Goal: Task Accomplishment & Management: Manage account settings

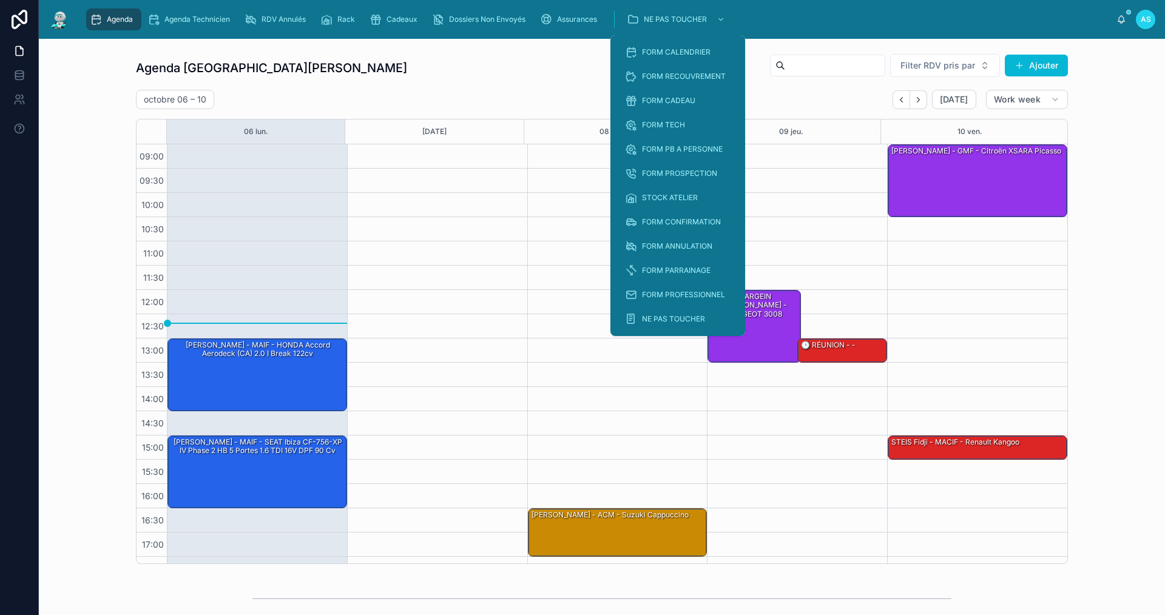
scroll to position [18, 0]
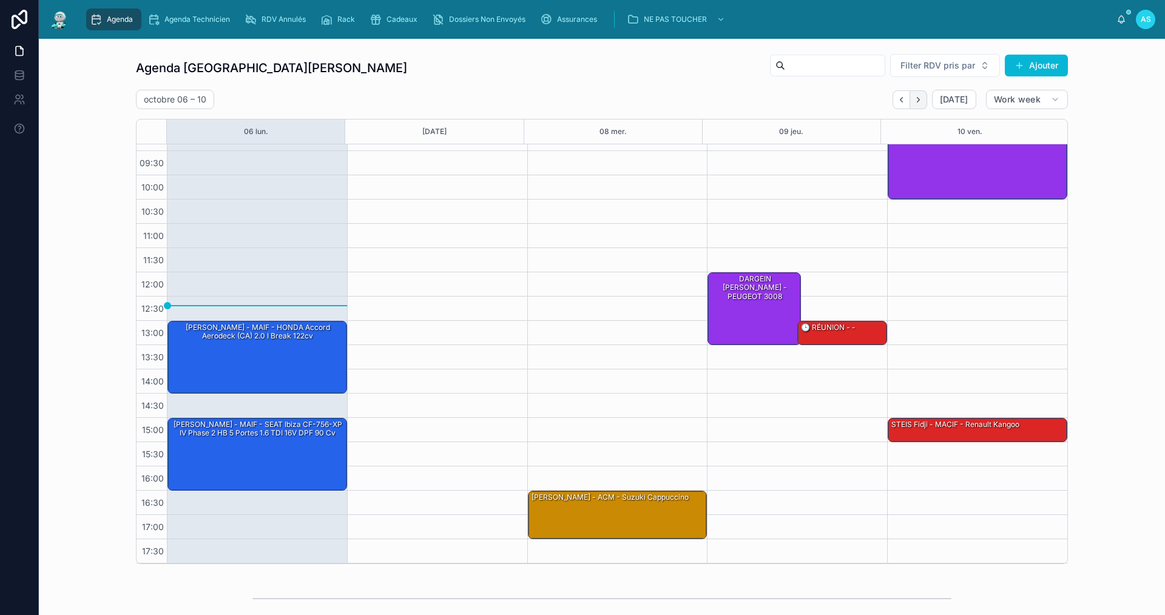
click at [914, 98] on icon "Next" at bounding box center [917, 99] width 9 height 9
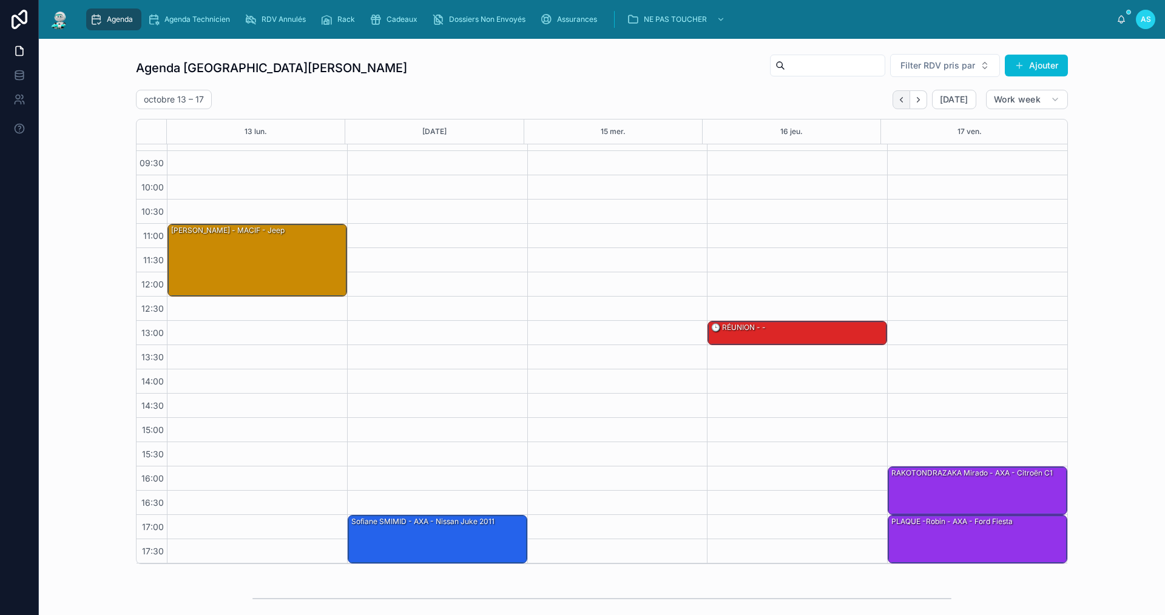
click at [902, 101] on icon "Back" at bounding box center [900, 99] width 9 height 9
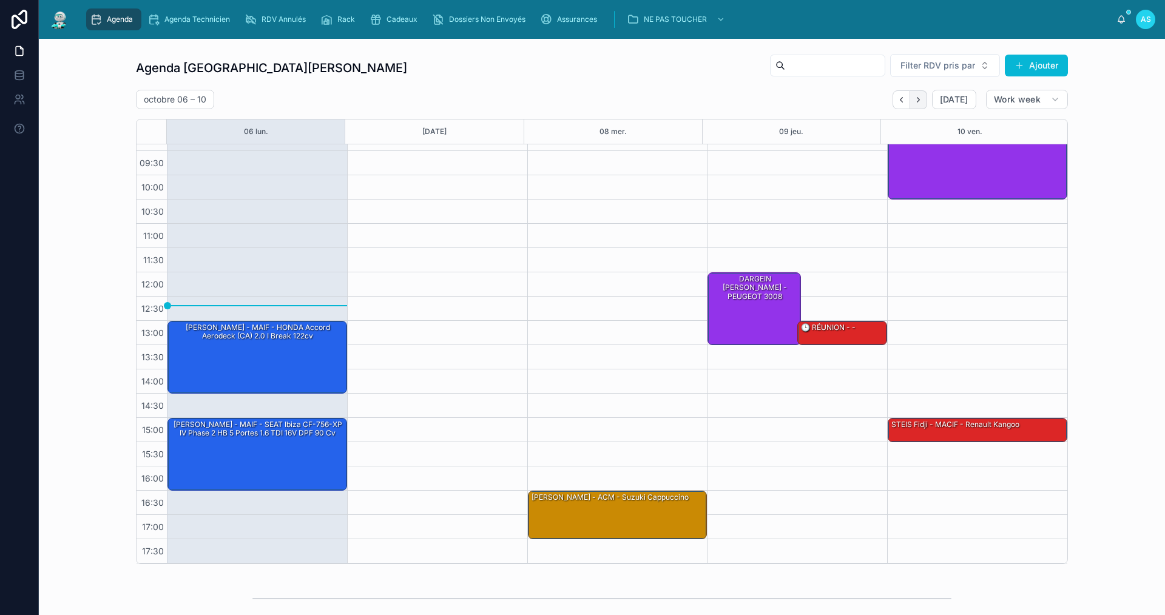
click at [916, 102] on icon "Next" at bounding box center [917, 99] width 9 height 9
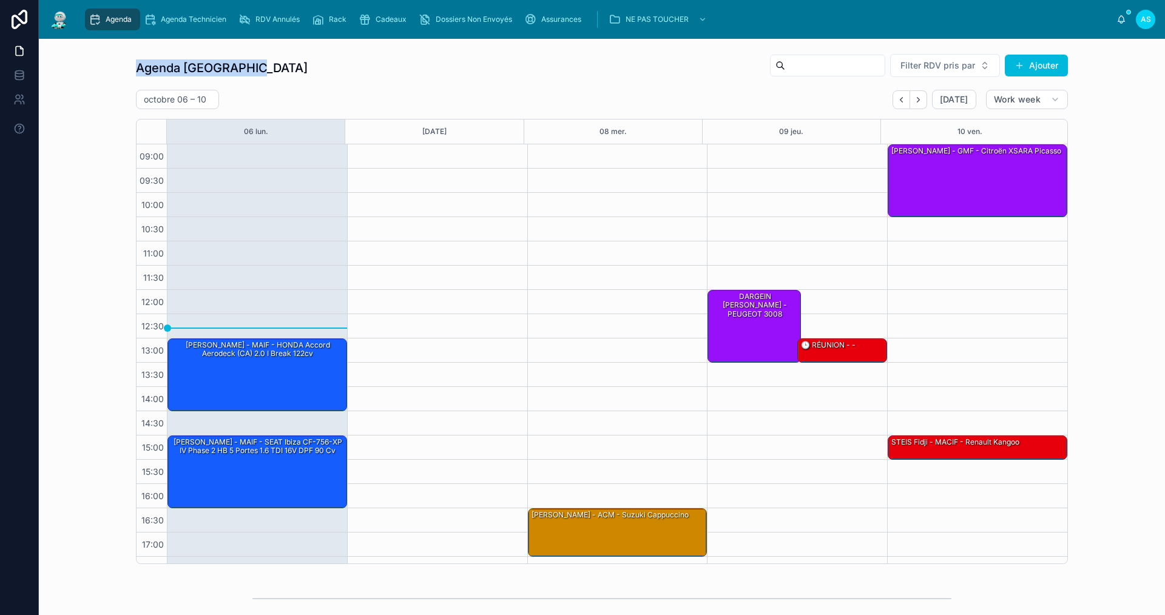
click at [388, 39] on div "Agenda Agenda Technicien RDV Annulés Rack Cadeaux Dossiers Non Envoyés Assuranc…" at bounding box center [602, 307] width 1126 height 615
click at [912, 106] on button "Next" at bounding box center [918, 99] width 17 height 19
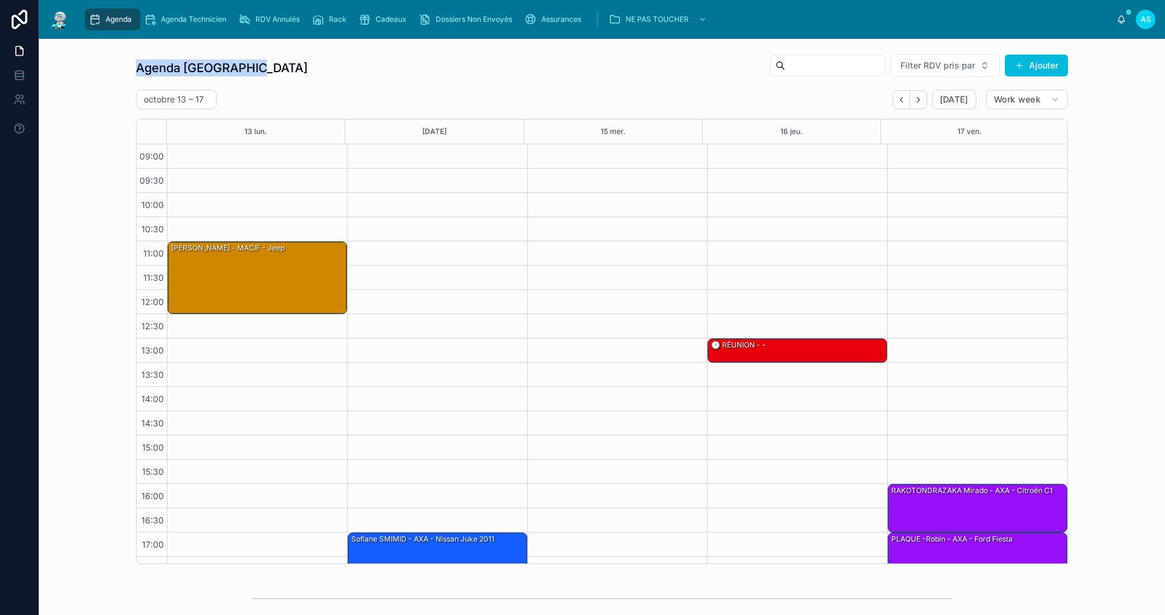
click at [913, 100] on icon "Next" at bounding box center [917, 99] width 9 height 9
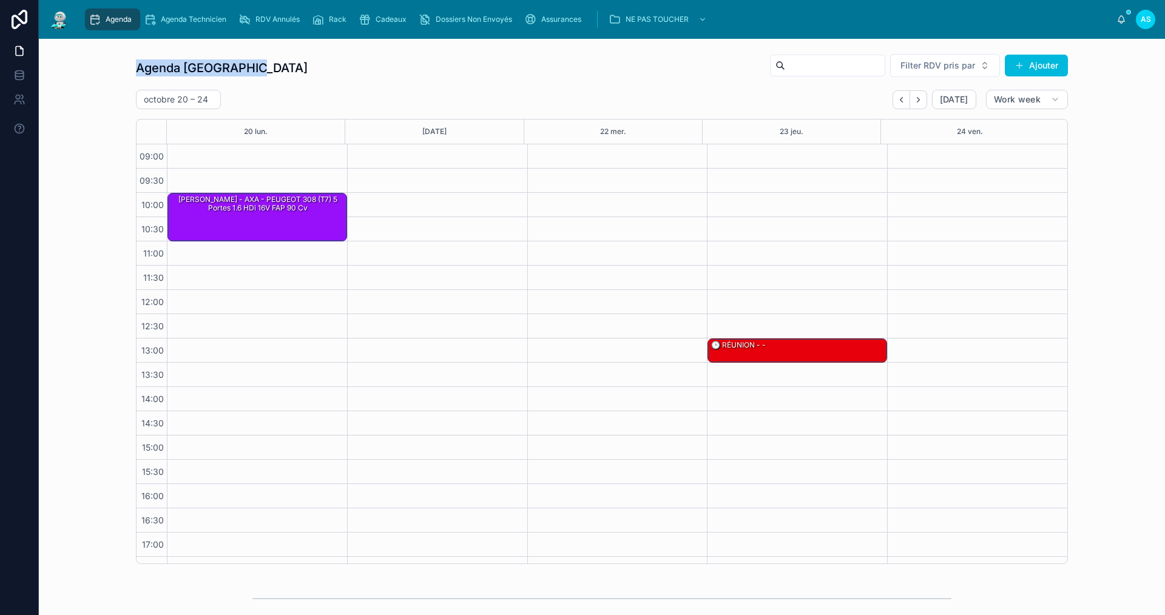
click at [913, 103] on icon "Next" at bounding box center [917, 99] width 9 height 9
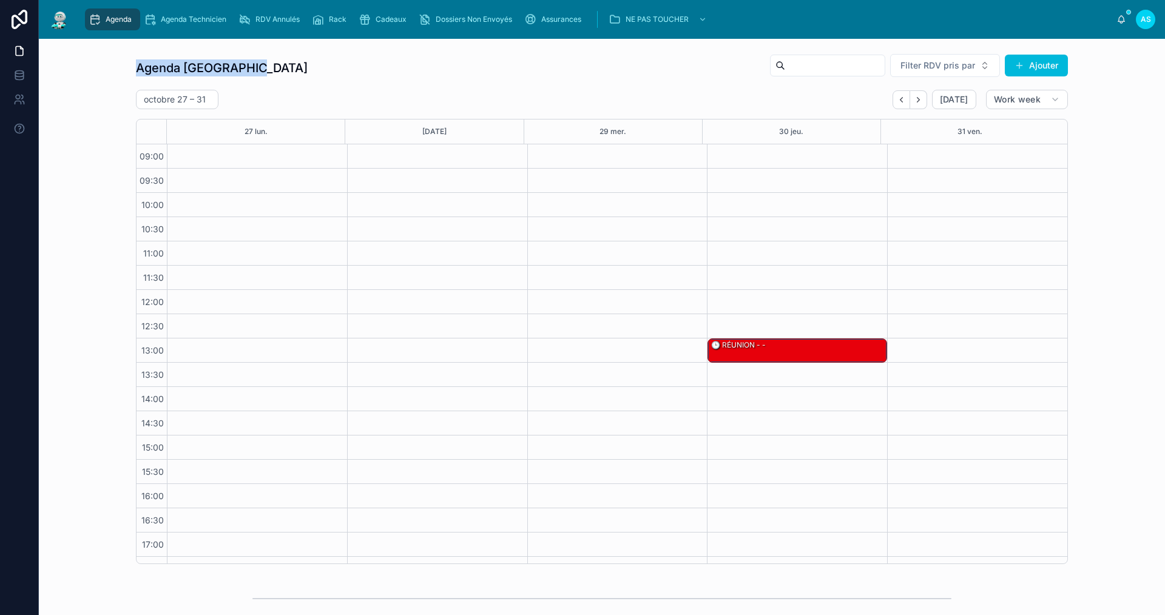
click at [896, 104] on button "Back" at bounding box center [901, 99] width 18 height 19
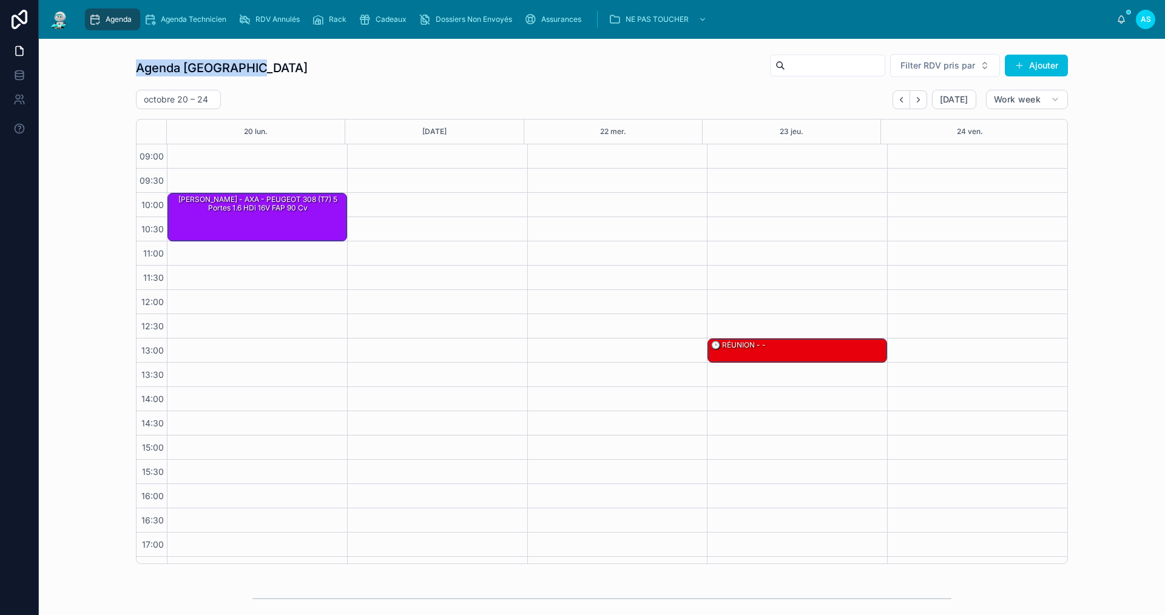
click at [896, 104] on button "Back" at bounding box center [901, 99] width 18 height 19
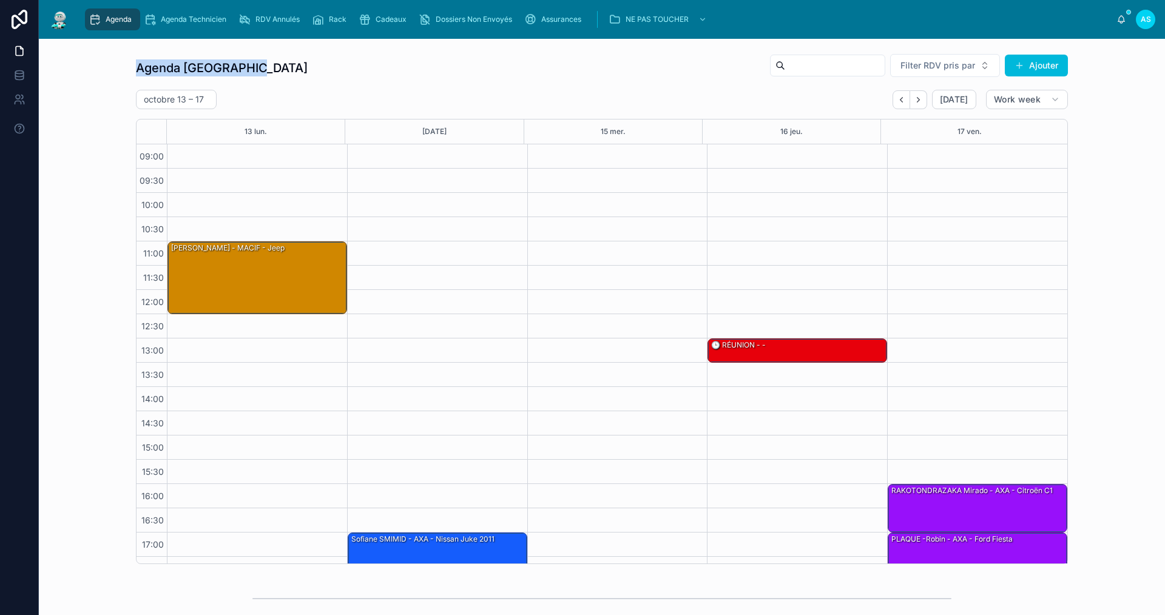
click at [896, 104] on button "Back" at bounding box center [901, 99] width 18 height 19
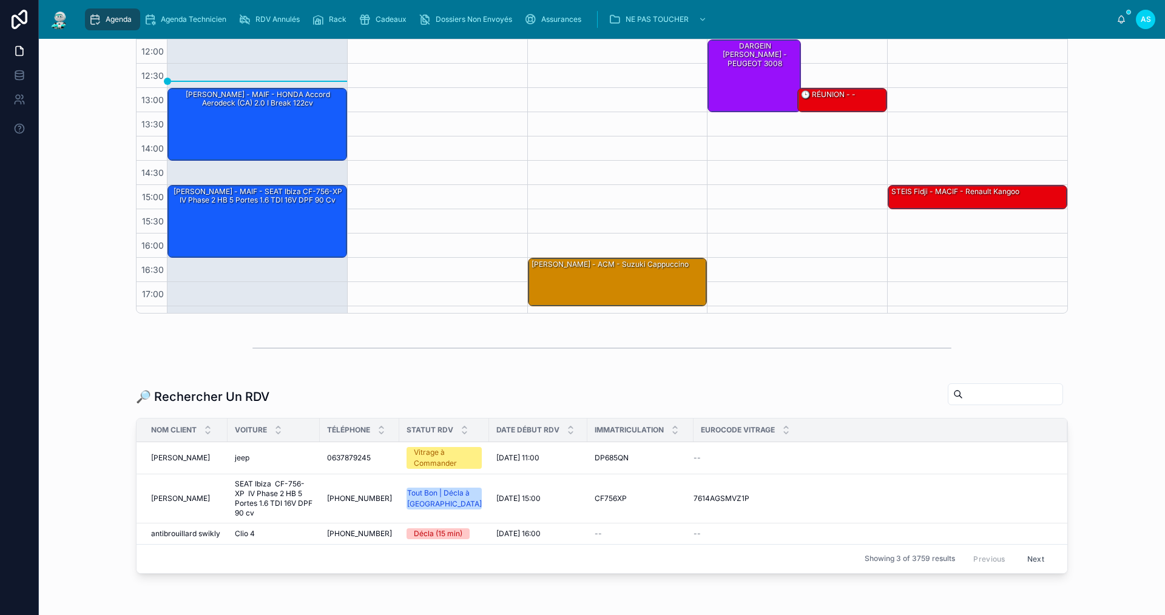
scroll to position [255, 0]
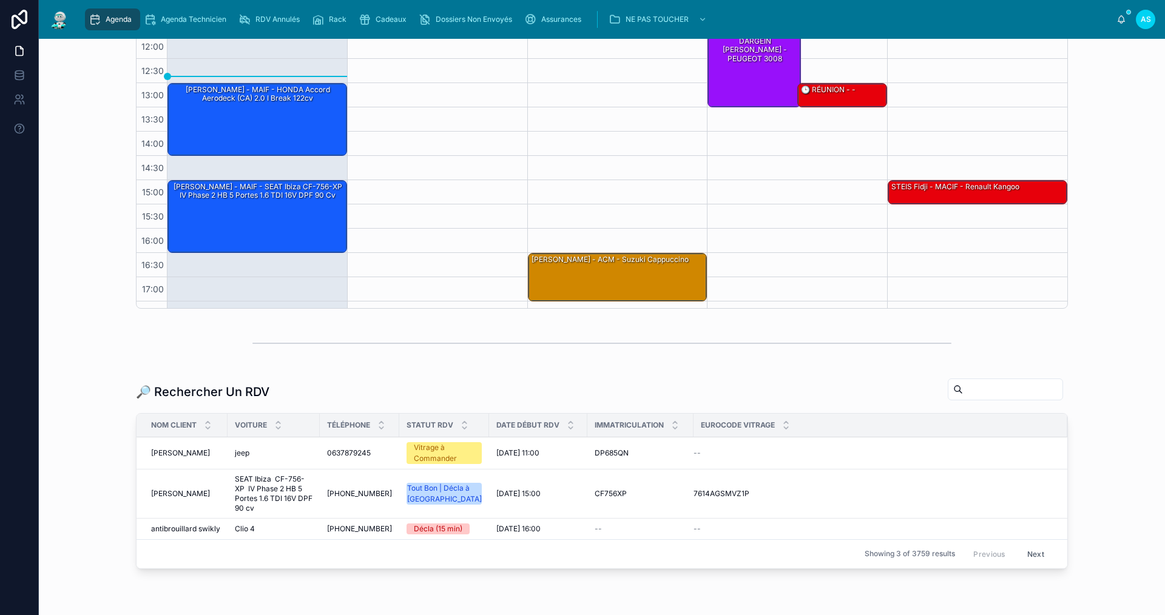
click at [970, 392] on input "text" at bounding box center [1012, 389] width 99 height 17
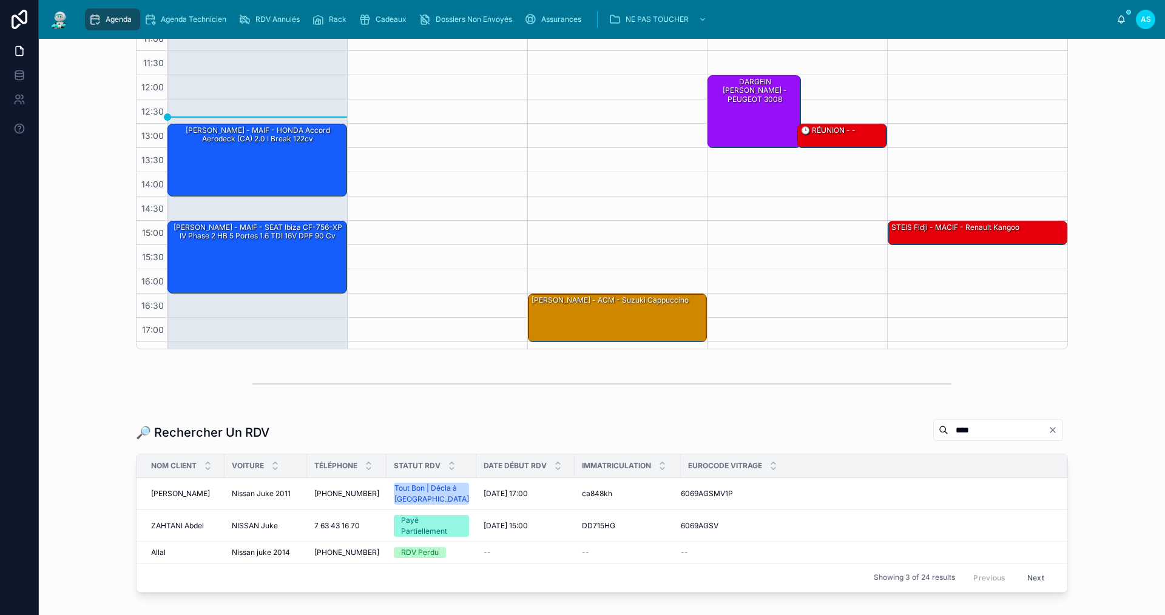
scroll to position [255, 0]
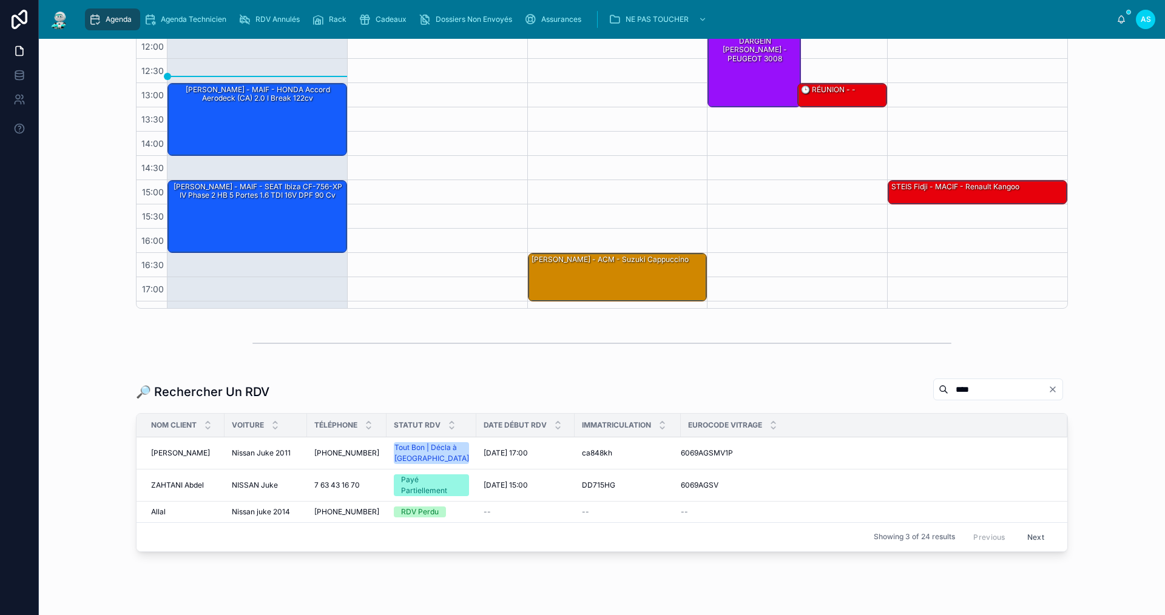
type input "****"
click at [497, 454] on span "[DATE] 17:00" at bounding box center [505, 453] width 44 height 10
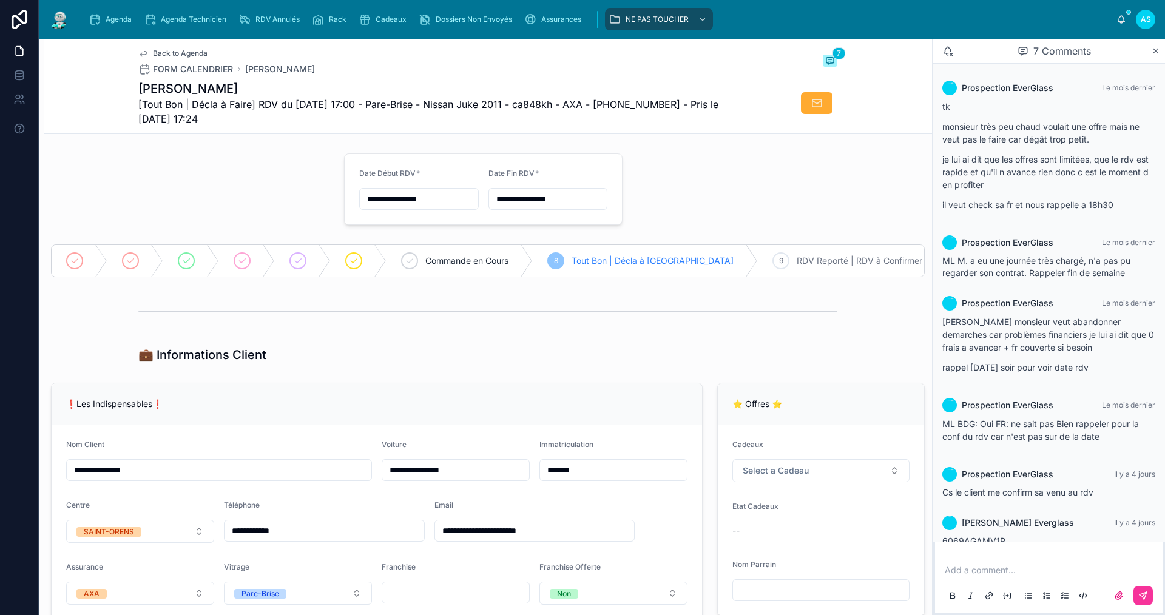
scroll to position [83, 0]
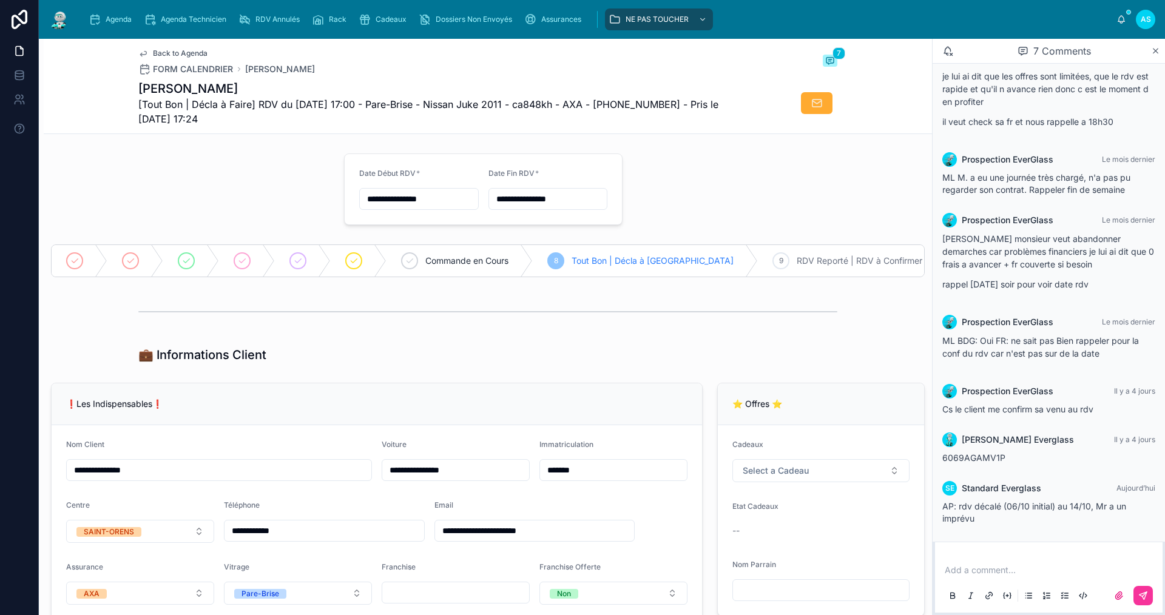
click at [121, 15] on span "Agenda" at bounding box center [119, 20] width 26 height 10
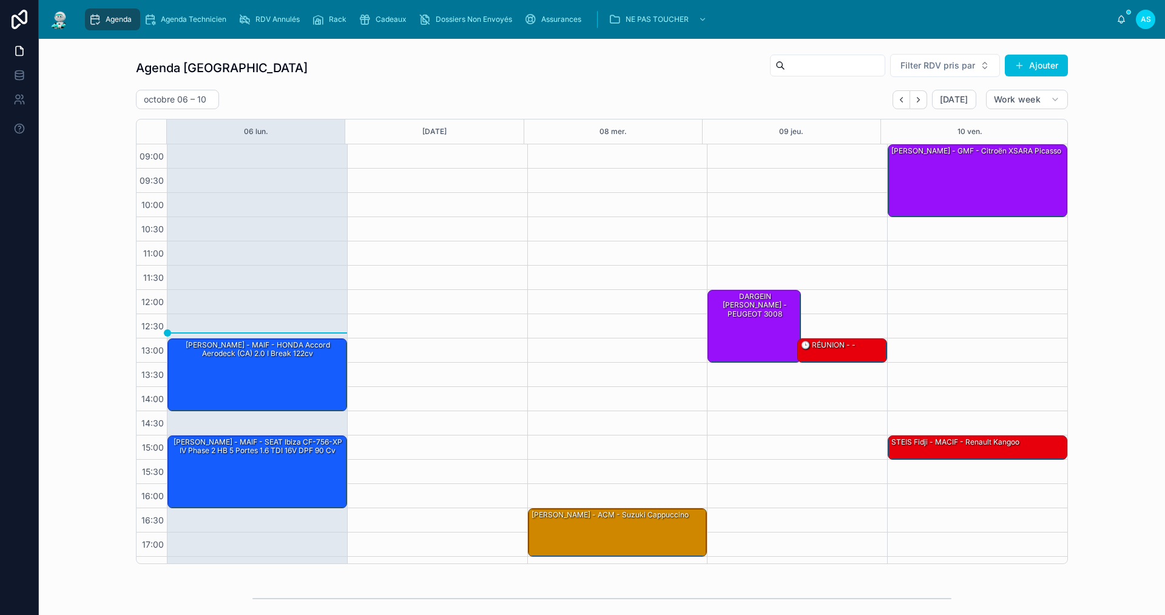
scroll to position [18, 0]
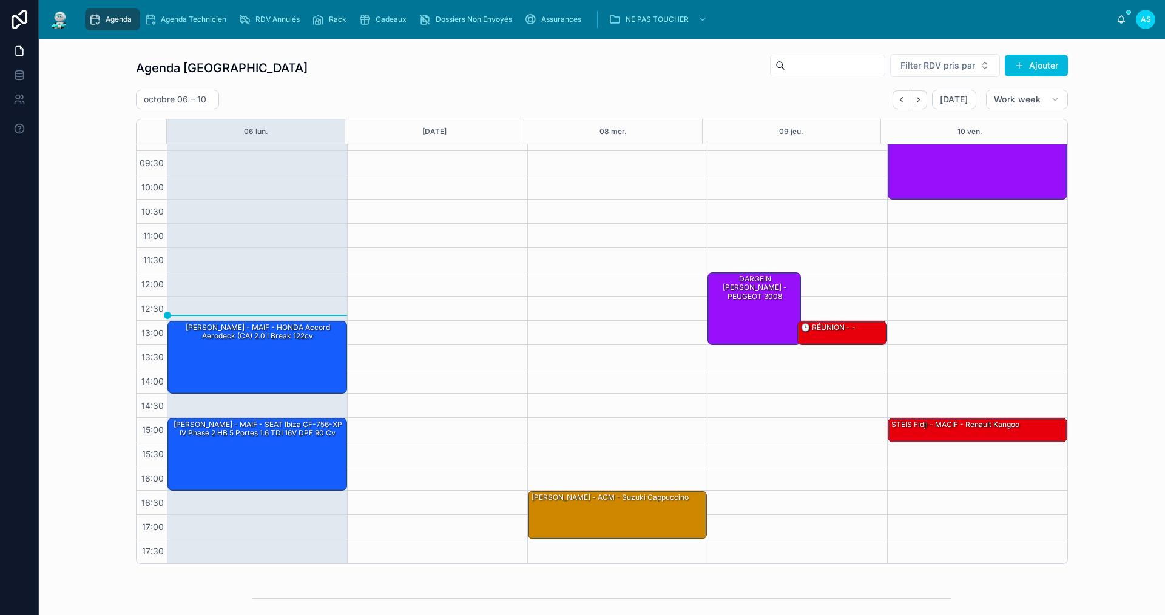
click at [918, 100] on icon "Next" at bounding box center [917, 99] width 9 height 9
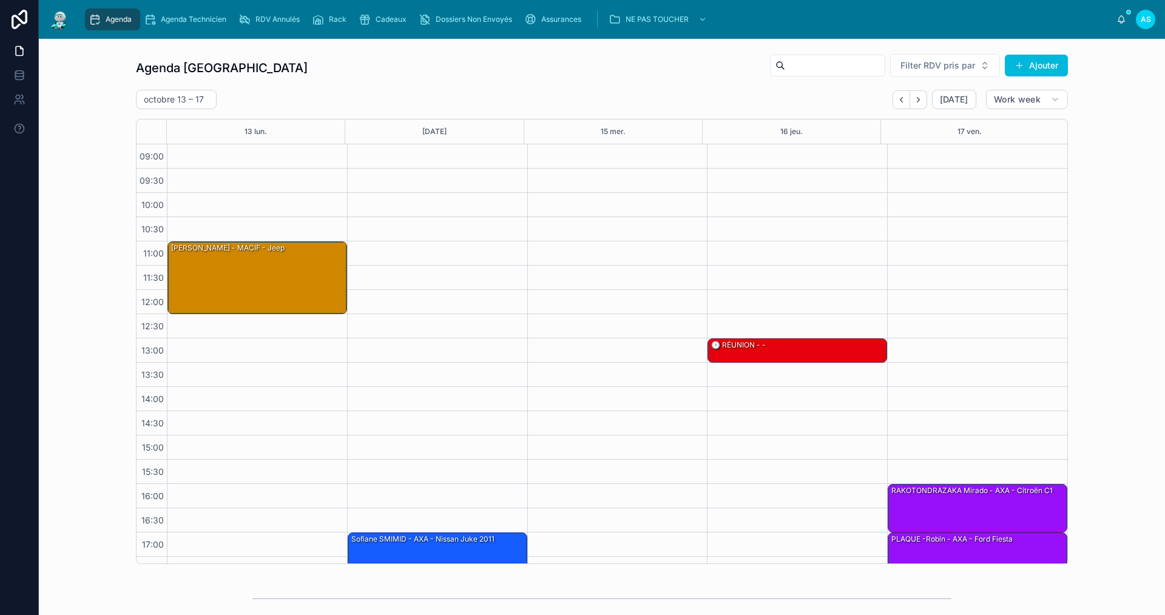
click at [899, 97] on icon "Back" at bounding box center [900, 99] width 9 height 9
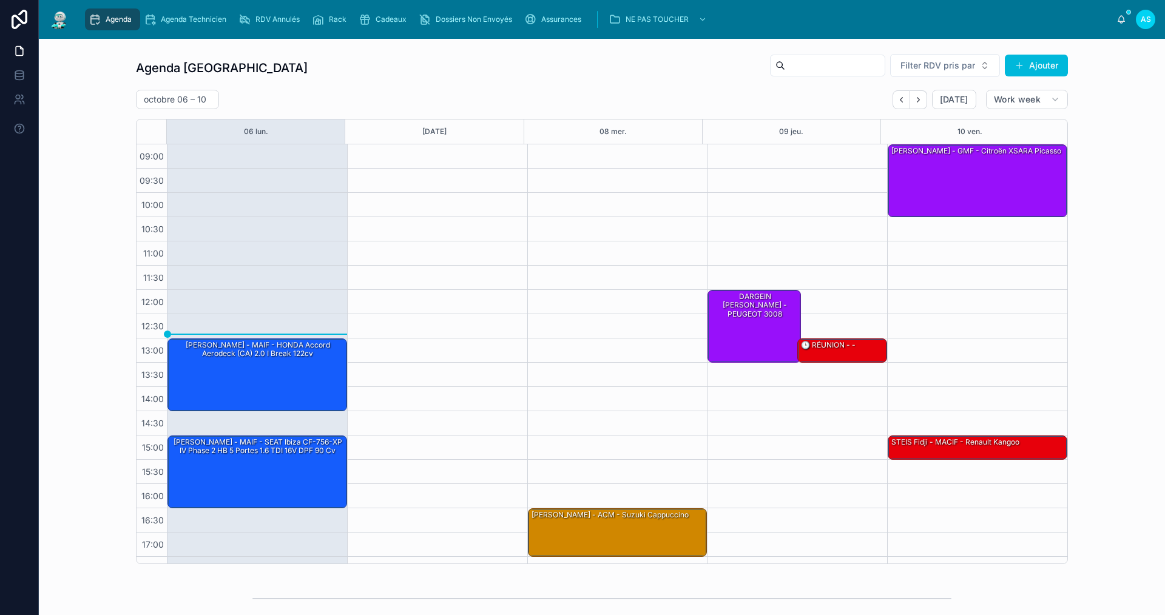
click at [817, 573] on div "Agenda Saint-Orens Filter RDV pris par Ajouter [DATE] – [DATE] [DATE] Work week…" at bounding box center [602, 475] width 1126 height 873
click at [971, 449] on div "STEIS Fidji - MACIF - Renault kangoo" at bounding box center [978, 447] width 176 height 22
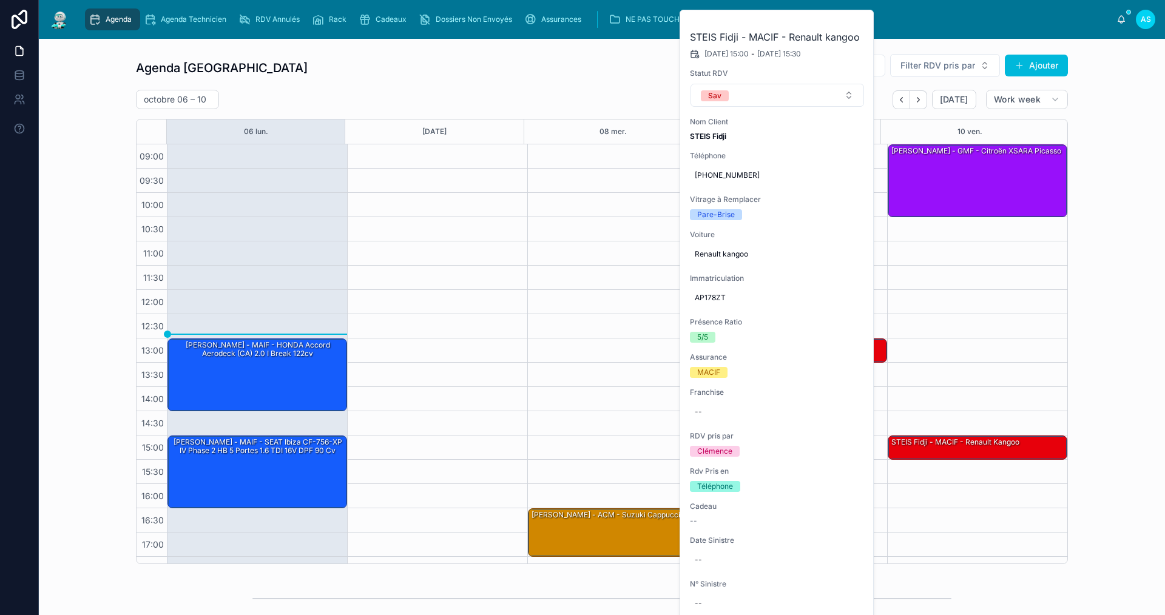
click at [1118, 355] on div "Agenda Saint-Orens Filter RDV pris par Ajouter [DATE] – [DATE] [DATE] Work week…" at bounding box center [602, 309] width 1106 height 520
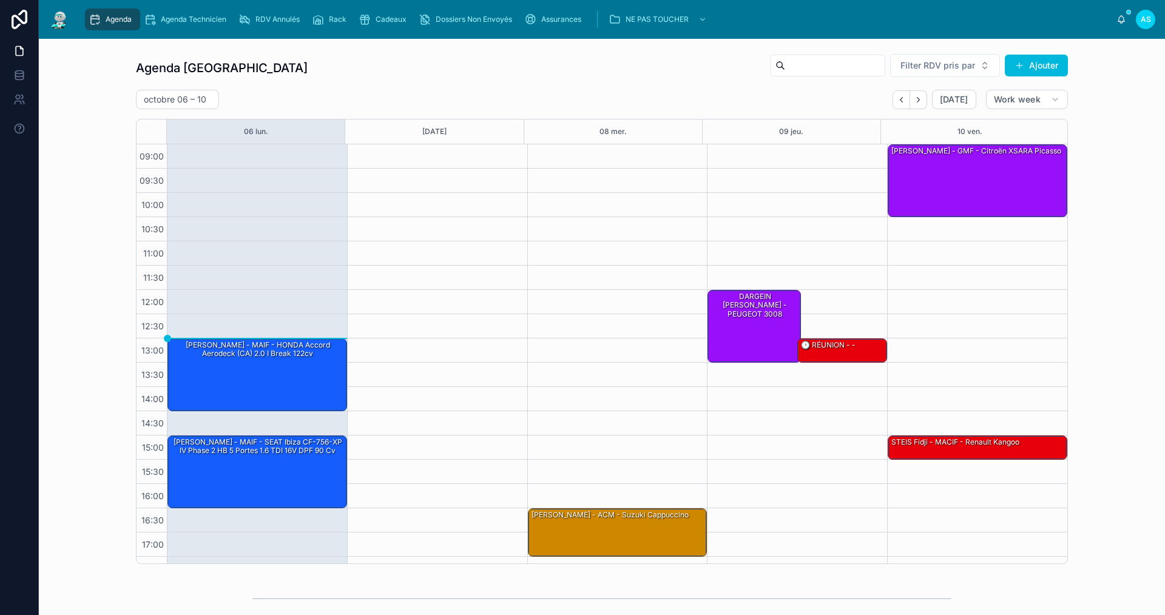
click at [386, 29] on link "Cadeaux" at bounding box center [385, 19] width 60 height 22
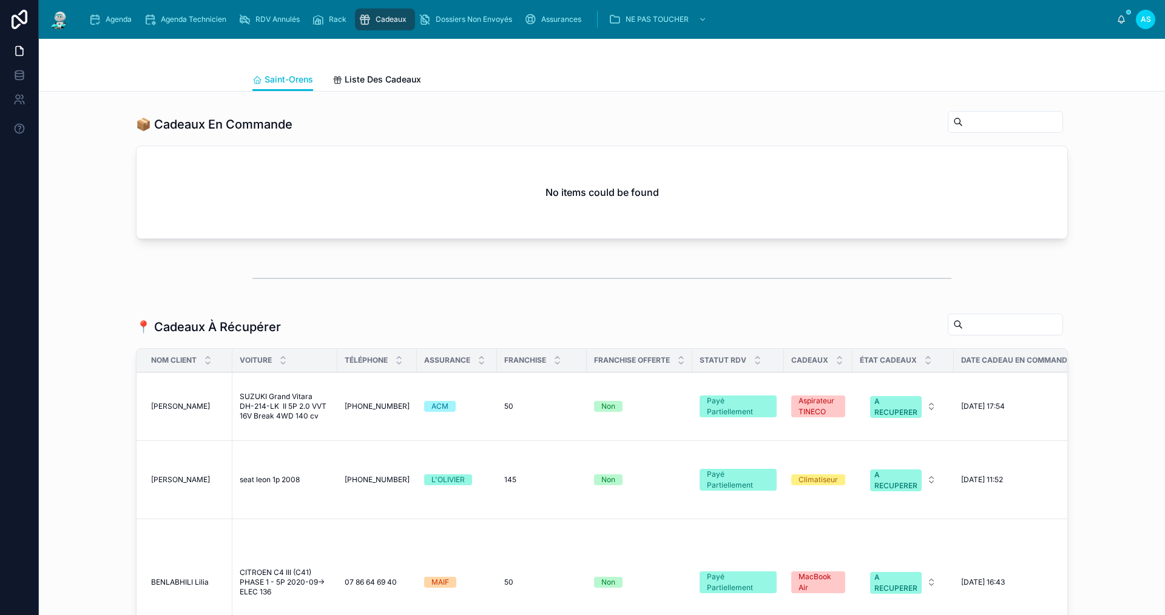
scroll to position [728, 0]
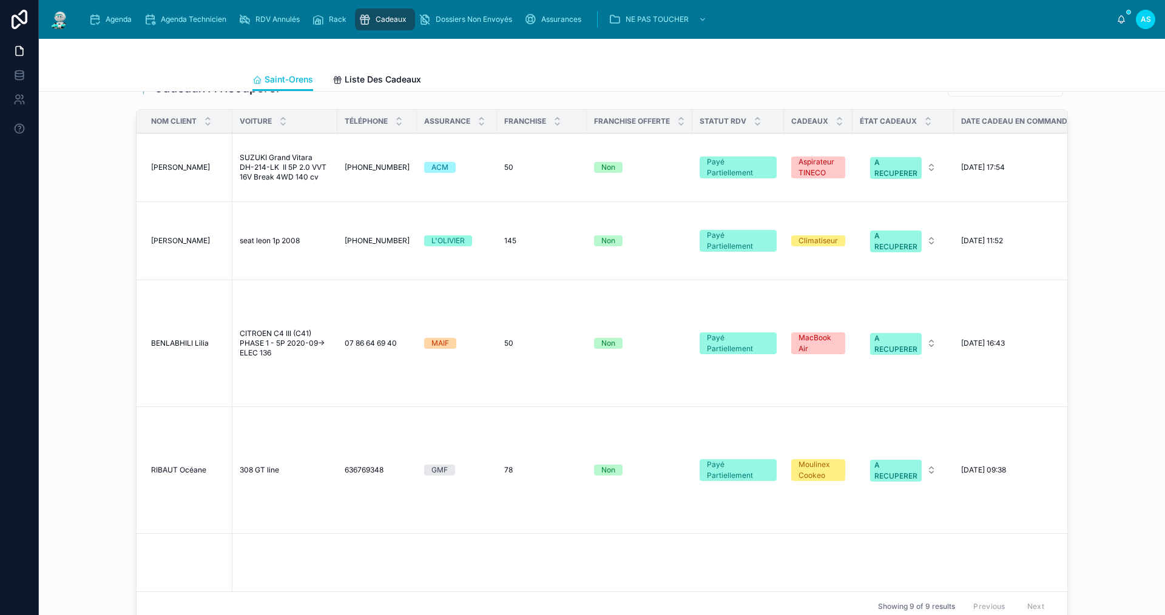
click at [190, 172] on span "[PERSON_NAME]" at bounding box center [180, 168] width 59 height 10
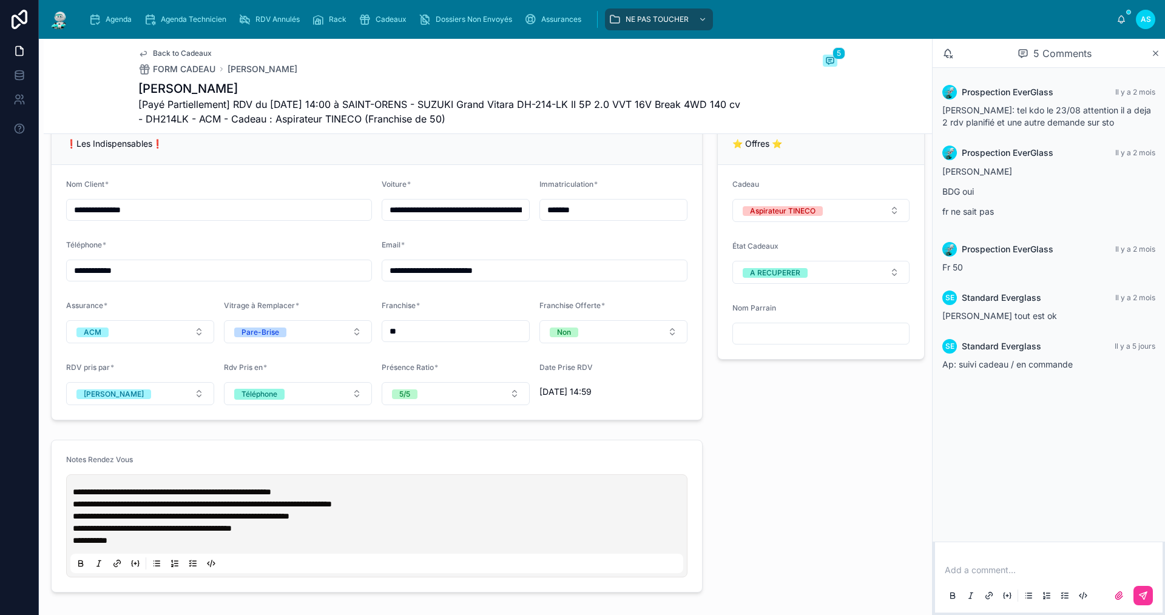
scroll to position [910, 0]
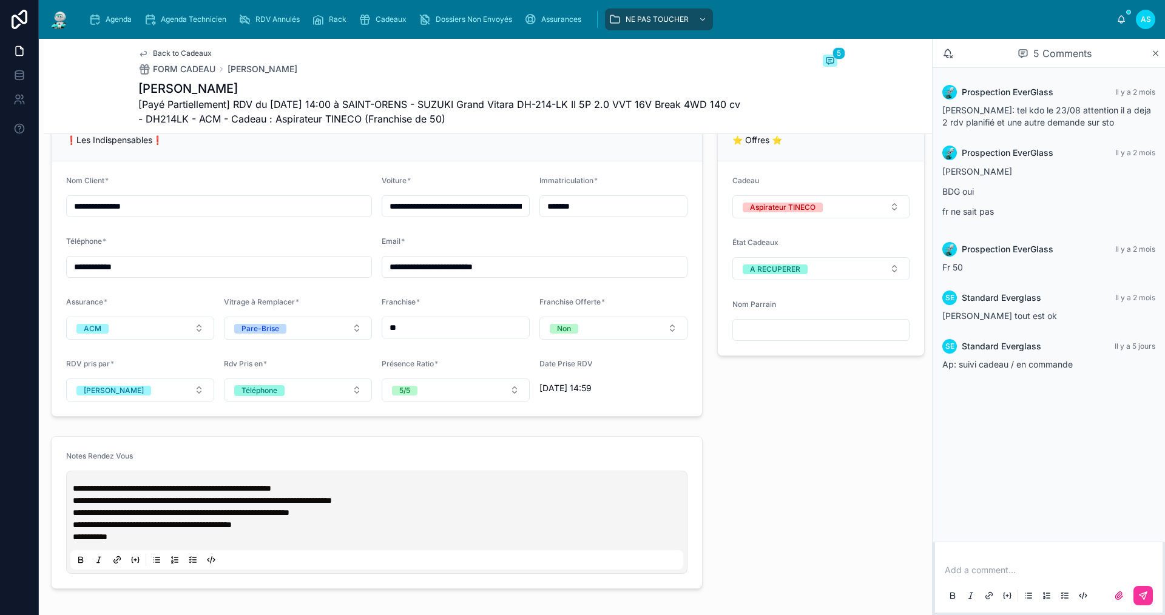
click at [809, 279] on button "A RECUPERER" at bounding box center [820, 268] width 177 height 23
click at [791, 390] on div "OFFERT" at bounding box center [812, 393] width 169 height 17
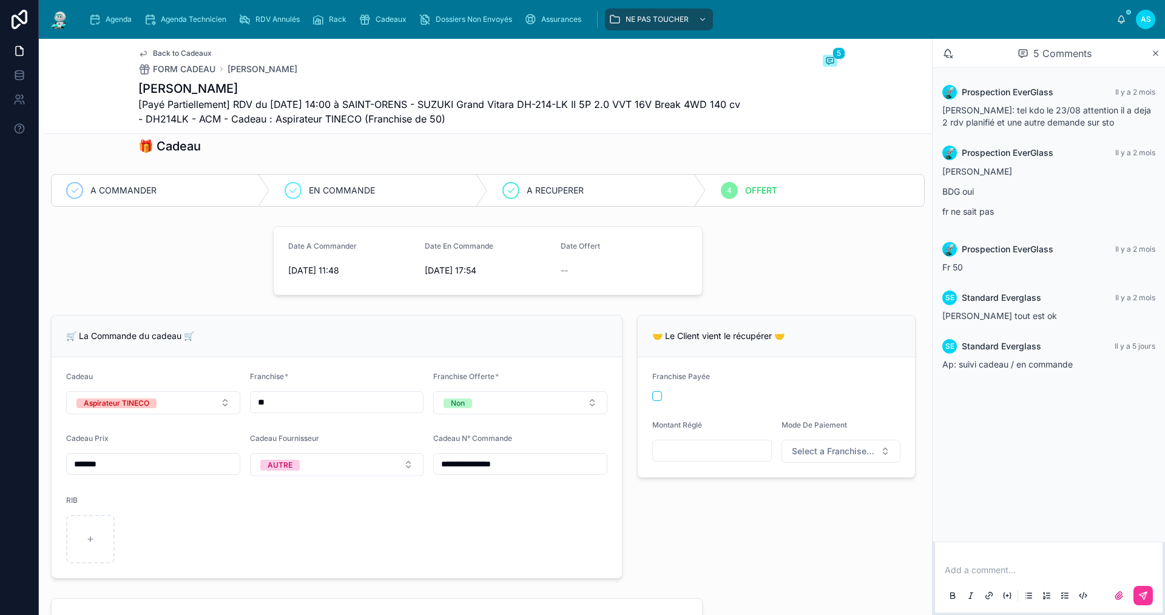
scroll to position [182, 0]
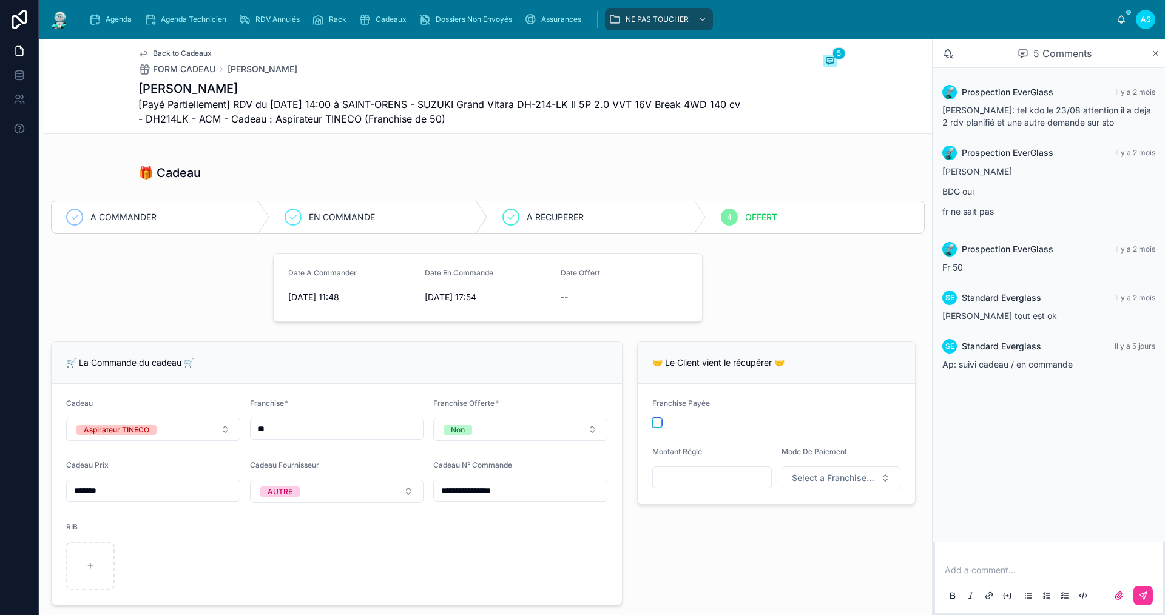
click at [652, 428] on button "button" at bounding box center [657, 423] width 10 height 10
click at [693, 489] on div "Montant Réglé" at bounding box center [711, 468] width 119 height 42
click at [694, 483] on input "text" at bounding box center [712, 477] width 118 height 17
type input "******"
click at [807, 484] on span "Select a Franchise Mode De Paiement" at bounding box center [834, 478] width 84 height 12
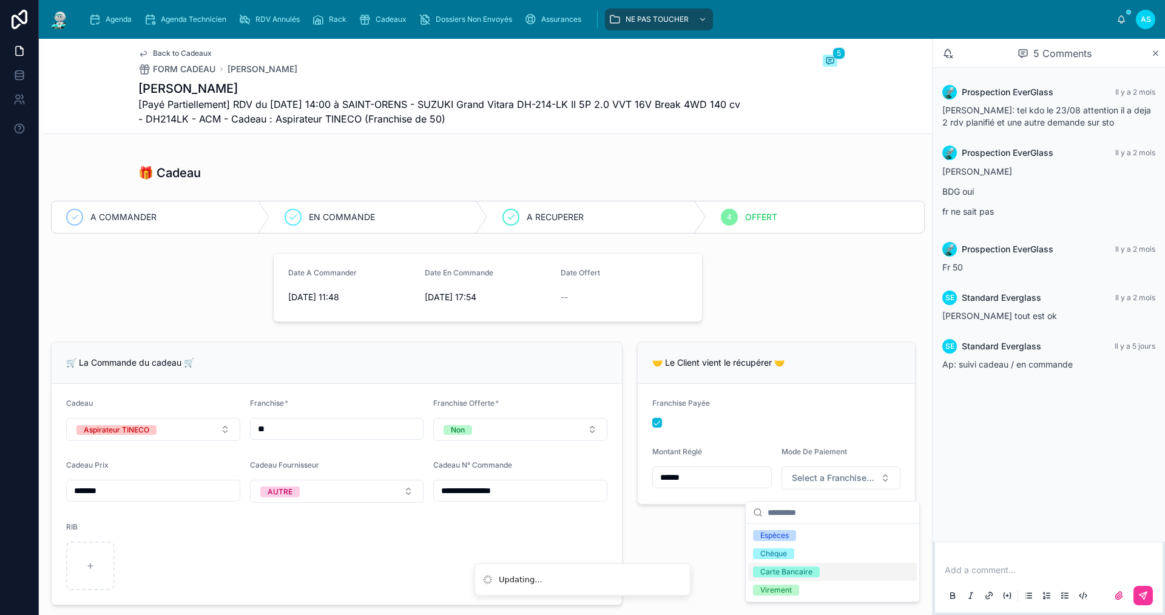
click at [796, 571] on div "Carte Bancaire" at bounding box center [786, 571] width 52 height 11
click at [122, 22] on span "Agenda" at bounding box center [119, 20] width 26 height 10
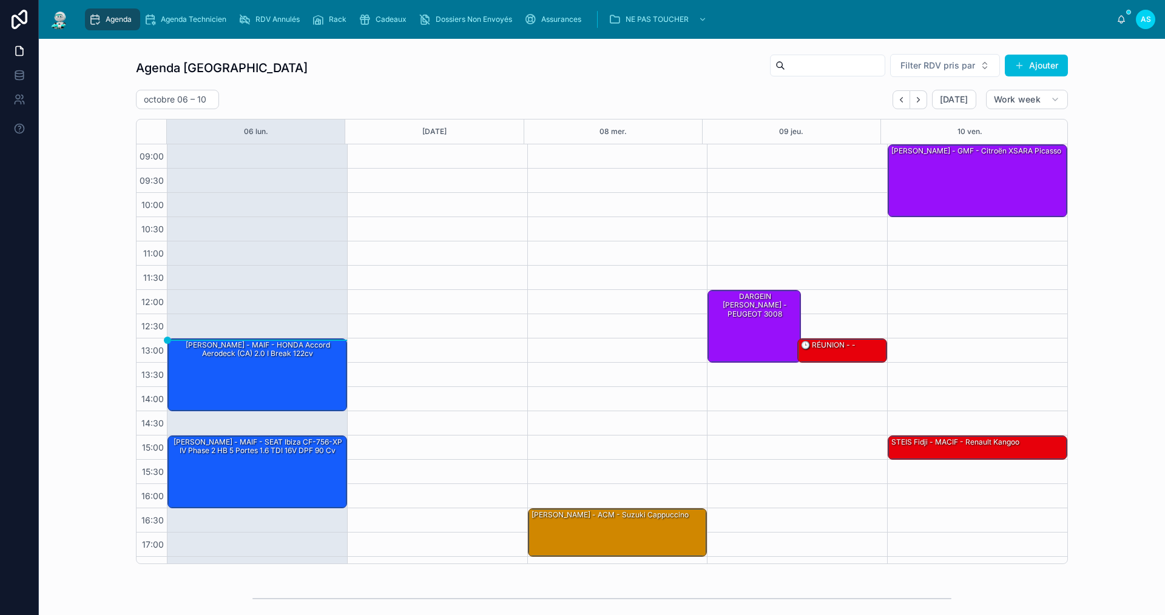
scroll to position [18, 0]
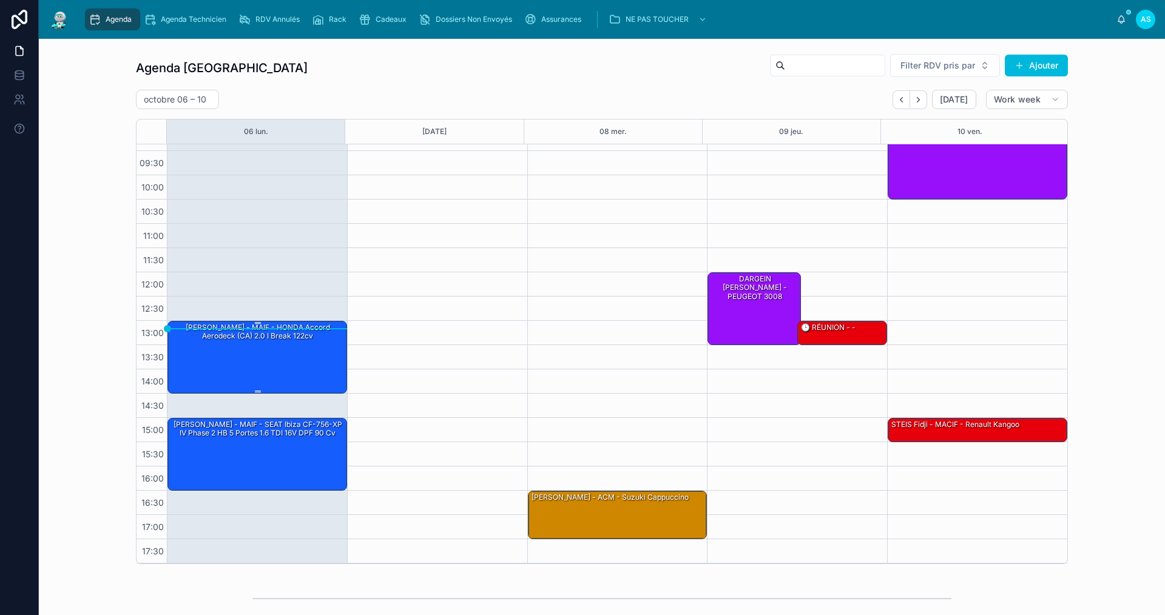
click at [284, 353] on div "[PERSON_NAME] - MAIF - HONDA Accord Aerodeck (CA) 2.0 i Break 122cv" at bounding box center [258, 356] width 176 height 70
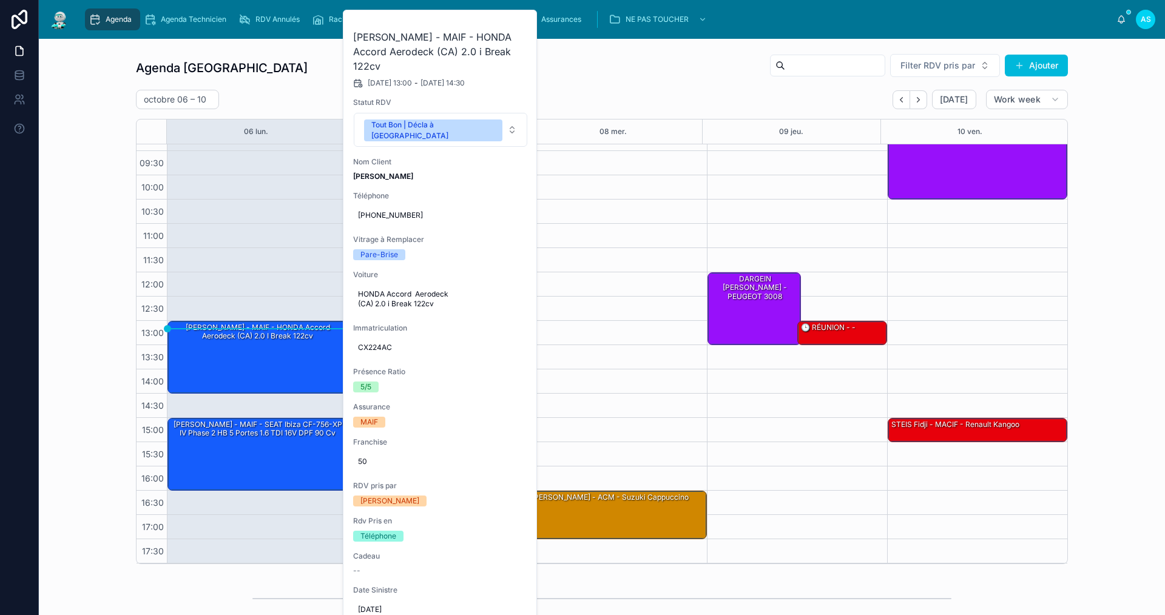
click at [0, 0] on icon at bounding box center [0, 0] width 0 height 0
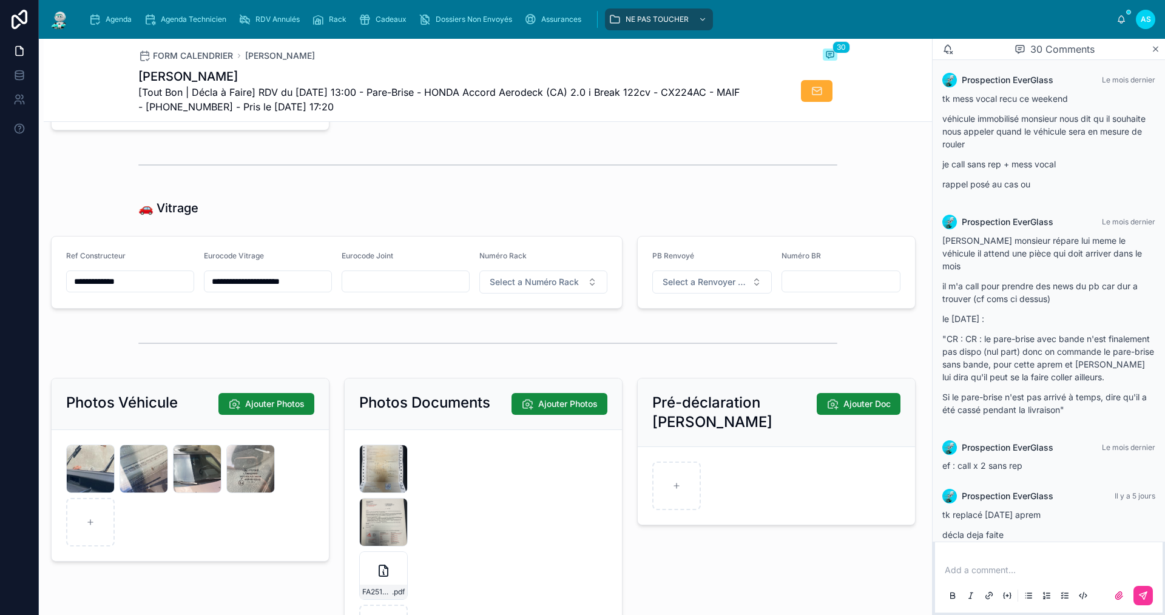
scroll to position [1687, 0]
